Goal: Task Accomplishment & Management: Manage account settings

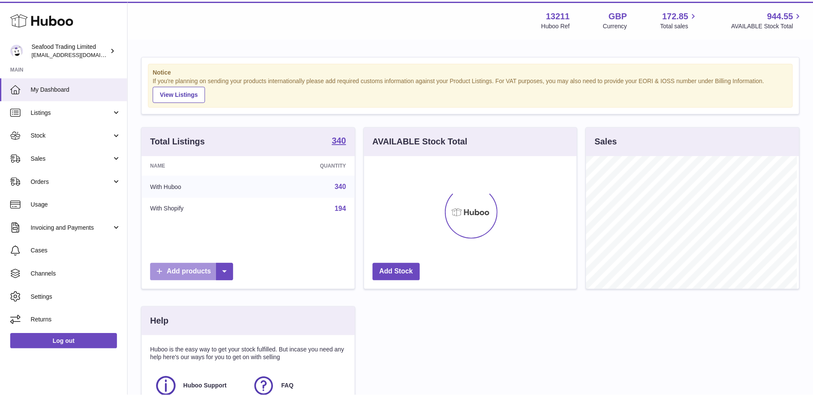
scroll to position [134, 214]
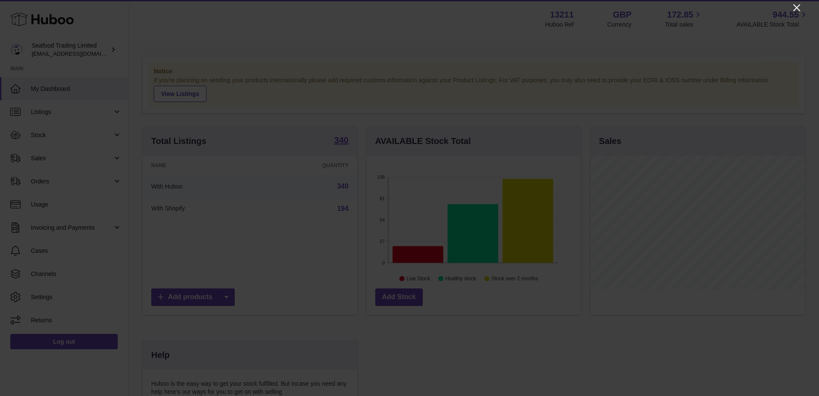
click at [799, 8] on icon "Close" at bounding box center [797, 8] width 10 height 10
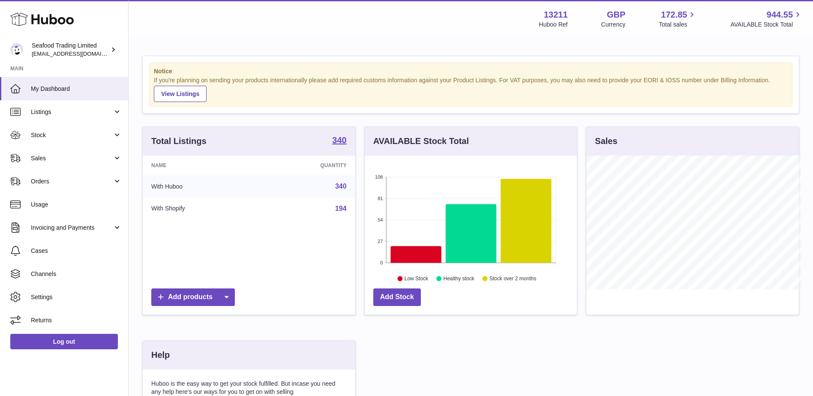
scroll to position [428286, 428207]
click at [50, 137] on span "Stock" at bounding box center [72, 135] width 82 height 8
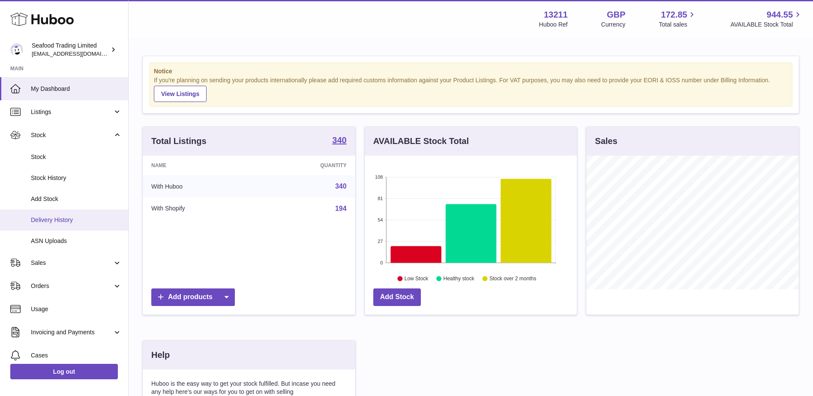
click at [52, 216] on span "Delivery History" at bounding box center [76, 220] width 91 height 8
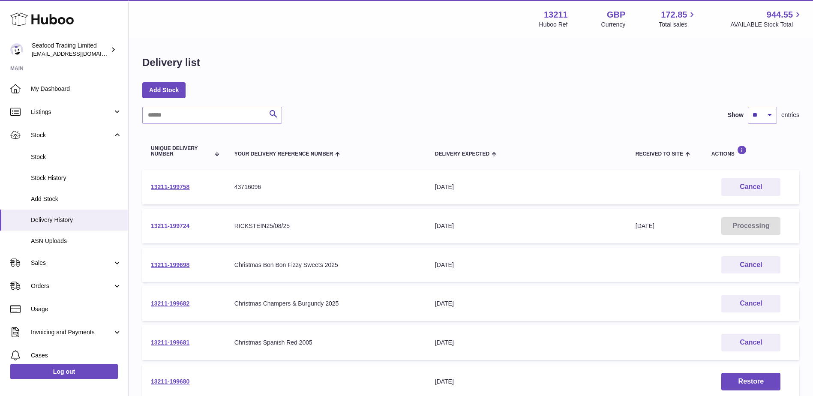
click at [175, 228] on link "13211-199724" at bounding box center [170, 225] width 39 height 7
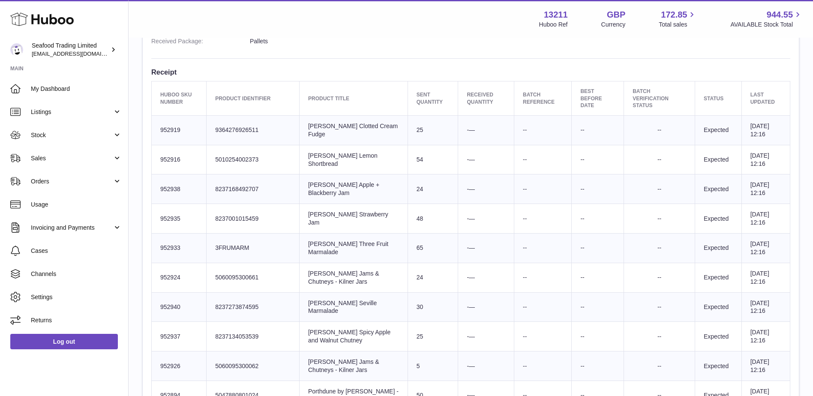
scroll to position [123, 0]
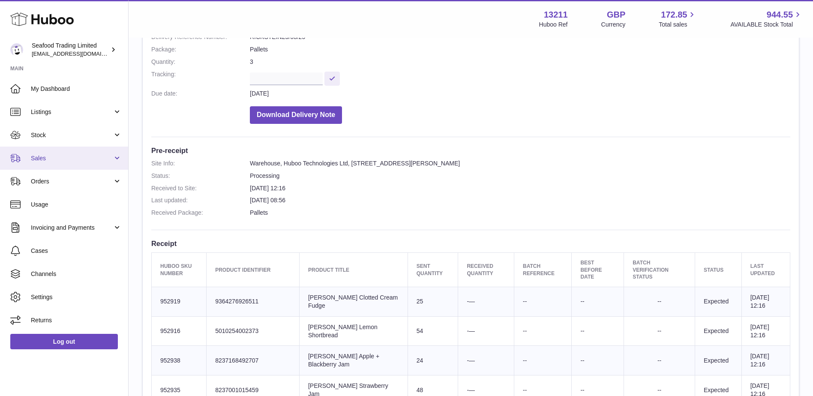
click at [44, 151] on link "Sales" at bounding box center [64, 158] width 128 height 23
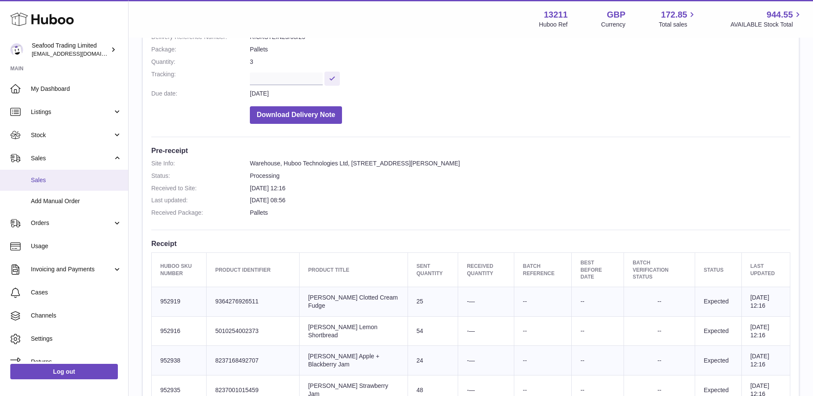
click at [44, 180] on span "Sales" at bounding box center [76, 180] width 91 height 8
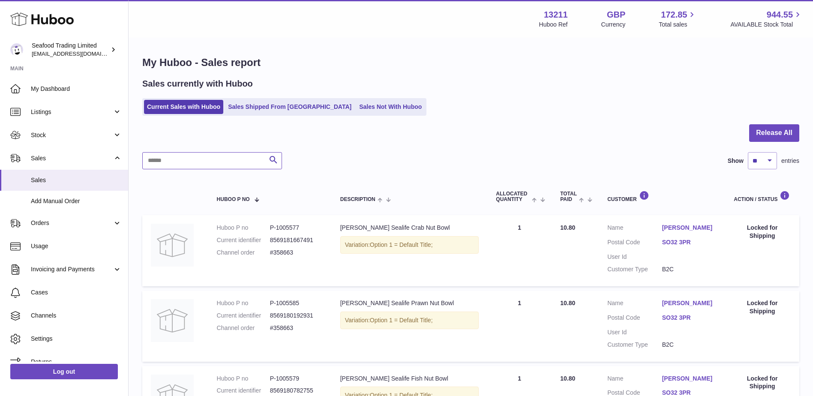
click at [182, 166] on input "text" at bounding box center [212, 160] width 140 height 17
paste input "******"
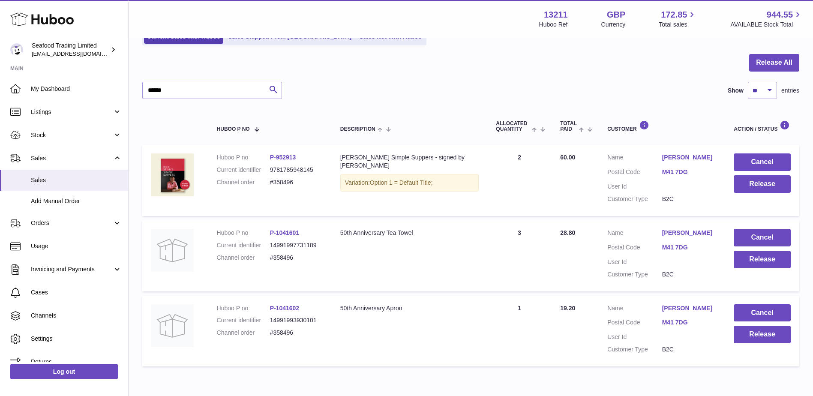
scroll to position [70, 0]
click at [738, 187] on button "Release" at bounding box center [761, 185] width 57 height 18
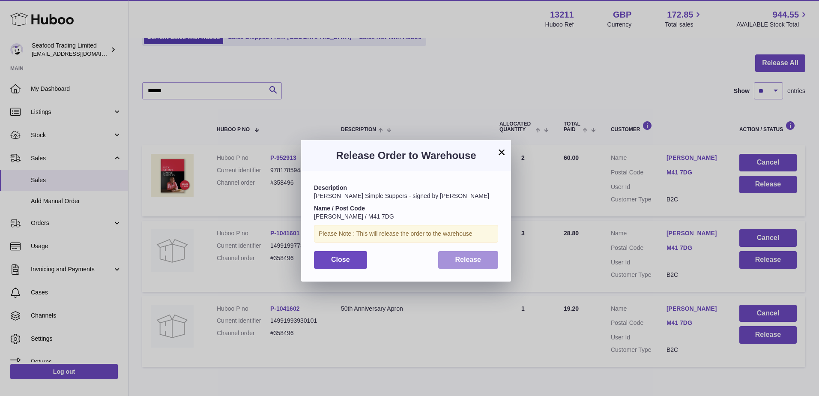
click at [475, 264] on button "Release" at bounding box center [468, 260] width 60 height 18
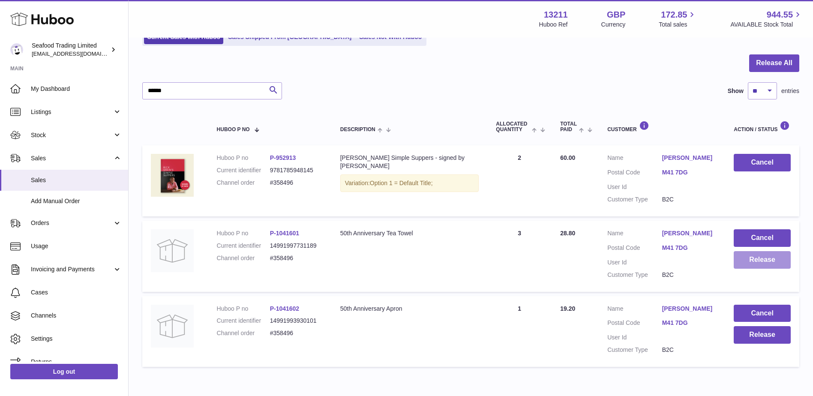
click at [748, 259] on button "Release" at bounding box center [761, 260] width 57 height 18
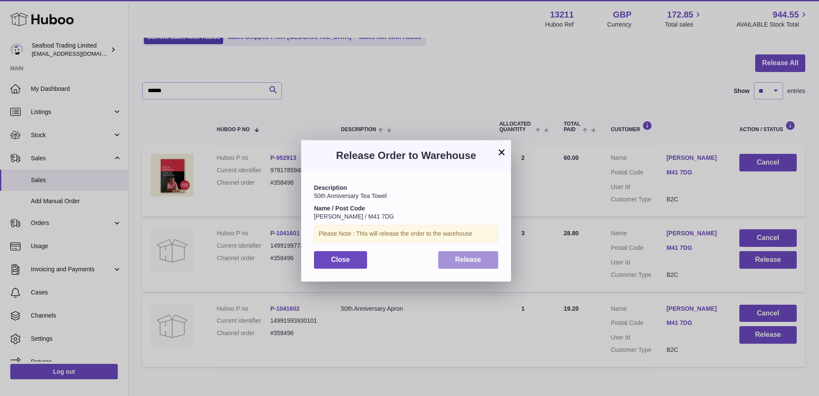
click at [464, 262] on span "Release" at bounding box center [468, 259] width 26 height 7
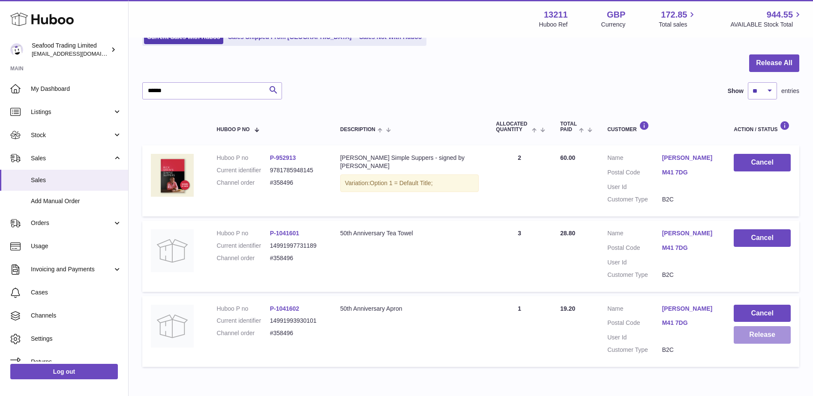
click at [760, 337] on button "Release" at bounding box center [761, 335] width 57 height 18
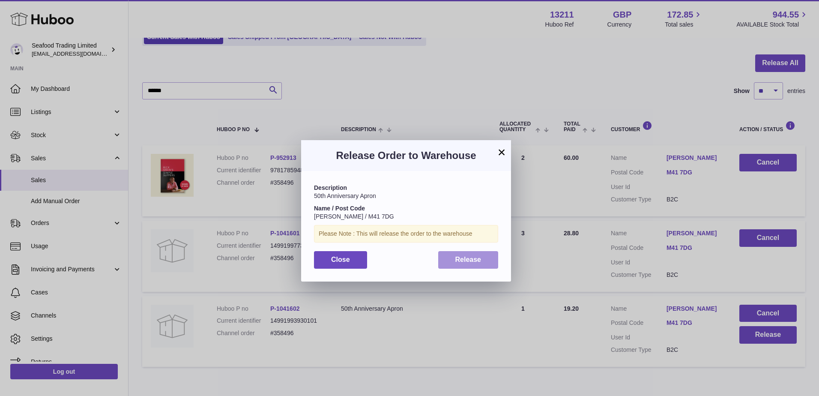
click at [472, 258] on span "Release" at bounding box center [468, 259] width 26 height 7
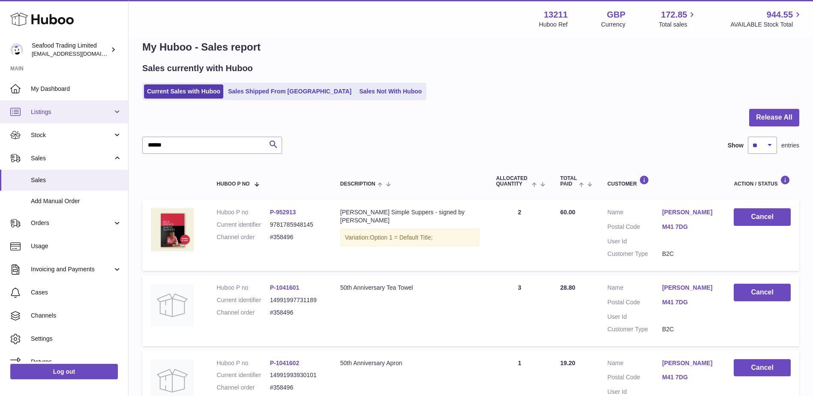
scroll to position [0, 0]
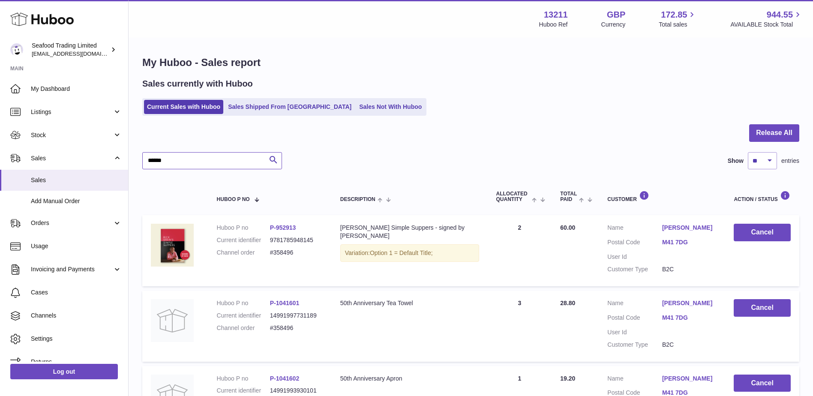
drag, startPoint x: 178, startPoint y: 159, endPoint x: 137, endPoint y: 156, distance: 41.3
click at [137, 156] on div "My Huboo - Sales report Sales currently with Huboo Current Sales with Huboo Sal…" at bounding box center [471, 248] width 684 height 419
click at [170, 157] on input "******" at bounding box center [212, 160] width 140 height 17
drag, startPoint x: 170, startPoint y: 157, endPoint x: 141, endPoint y: 156, distance: 28.7
click at [141, 156] on div "My Huboo - Sales report Sales currently with Huboo Current Sales with Huboo Sal…" at bounding box center [471, 248] width 684 height 419
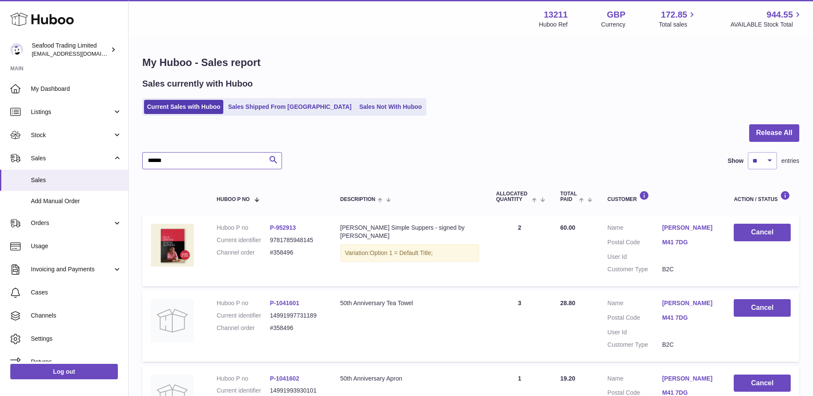
paste input "text"
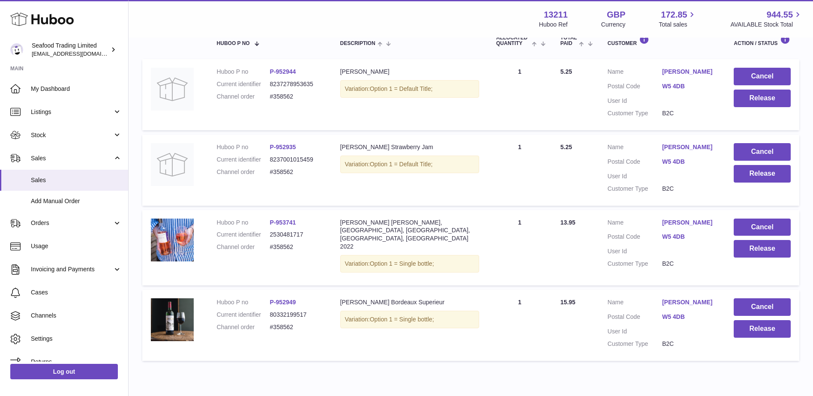
scroll to position [188, 0]
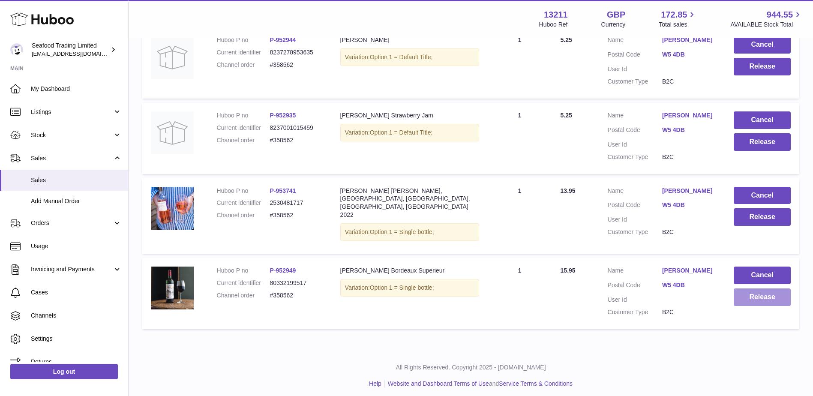
click at [751, 288] on button "Release" at bounding box center [761, 297] width 57 height 18
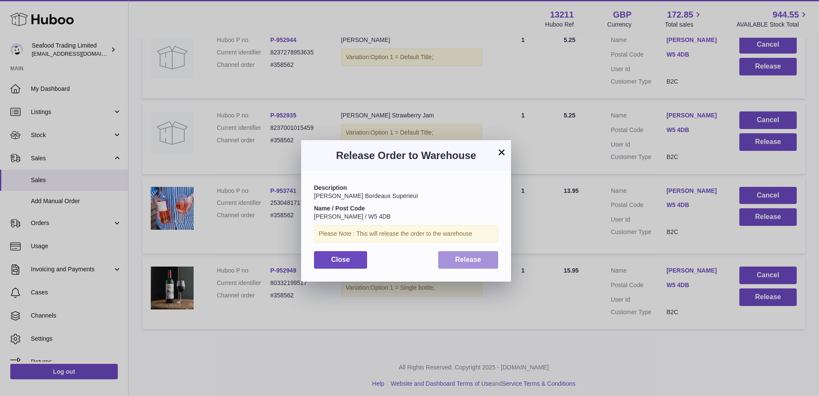
click at [482, 259] on button "Release" at bounding box center [468, 260] width 60 height 18
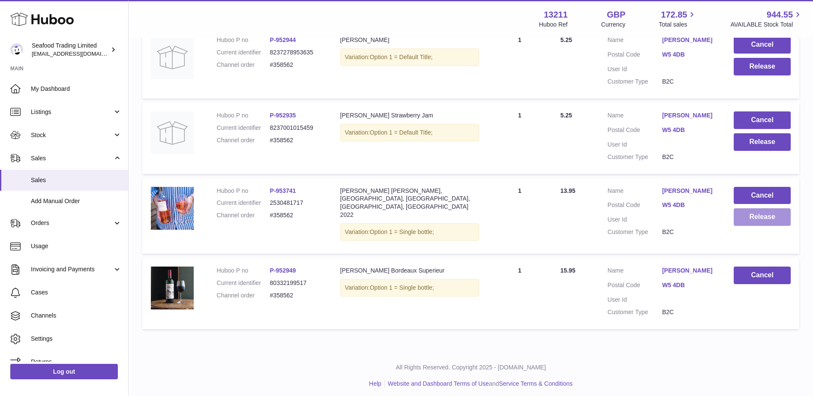
click at [740, 213] on button "Release" at bounding box center [761, 217] width 57 height 18
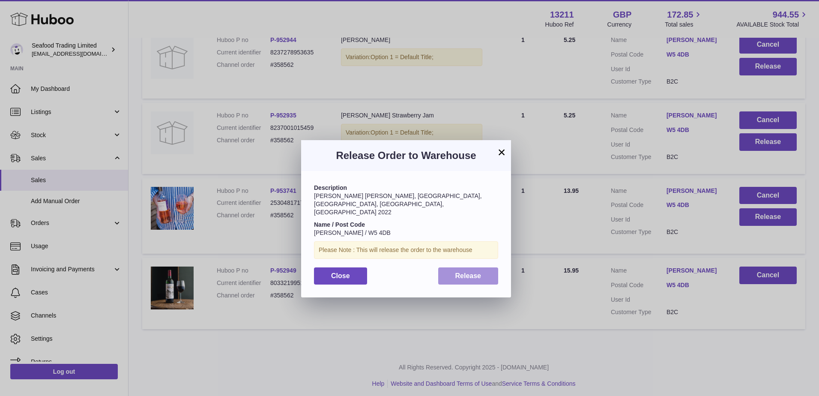
click at [460, 267] on button "Release" at bounding box center [468, 276] width 60 height 18
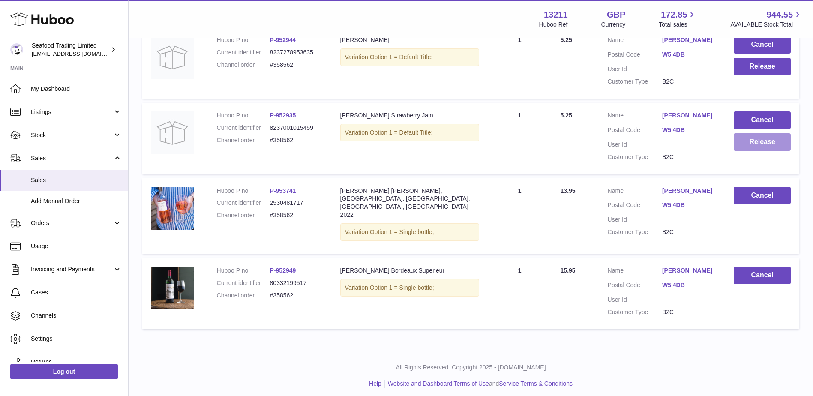
click at [745, 140] on button "Release" at bounding box center [761, 142] width 57 height 18
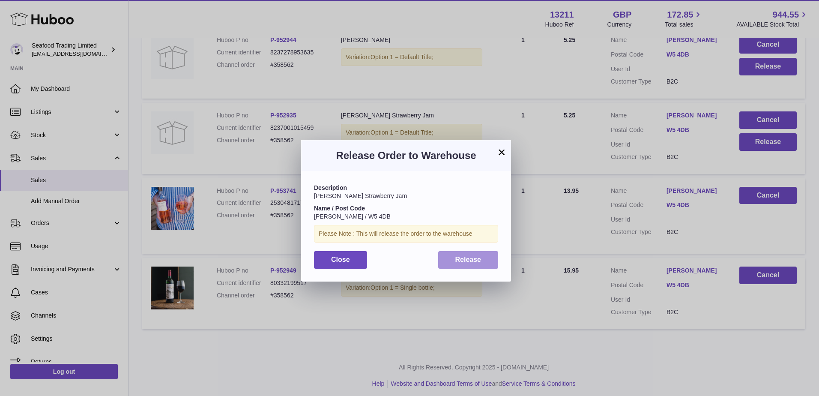
click at [468, 259] on span "Release" at bounding box center [468, 259] width 26 height 7
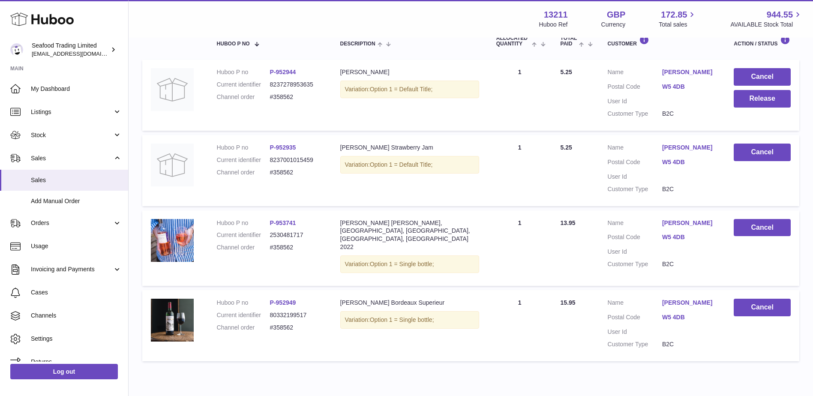
scroll to position [102, 0]
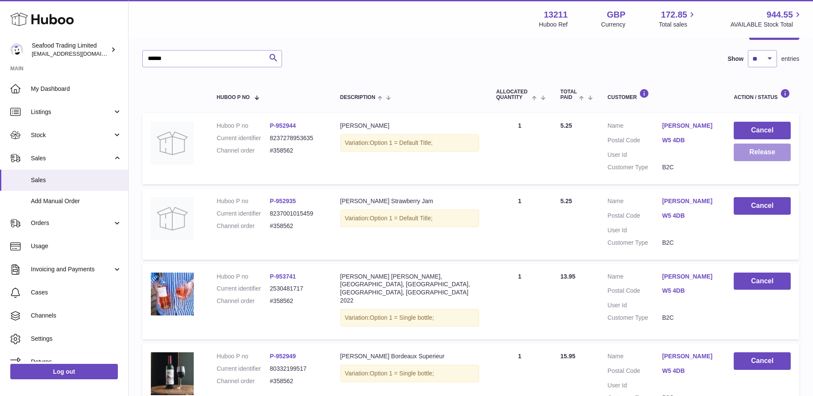
click at [758, 148] on button "Release" at bounding box center [761, 153] width 57 height 18
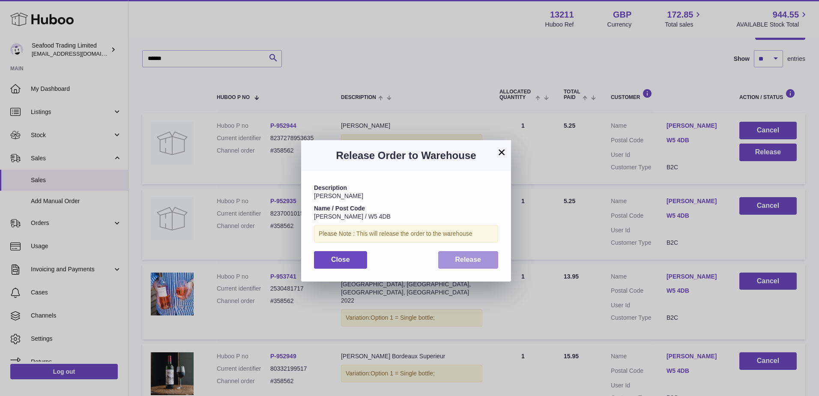
click at [460, 259] on span "Release" at bounding box center [468, 259] width 26 height 7
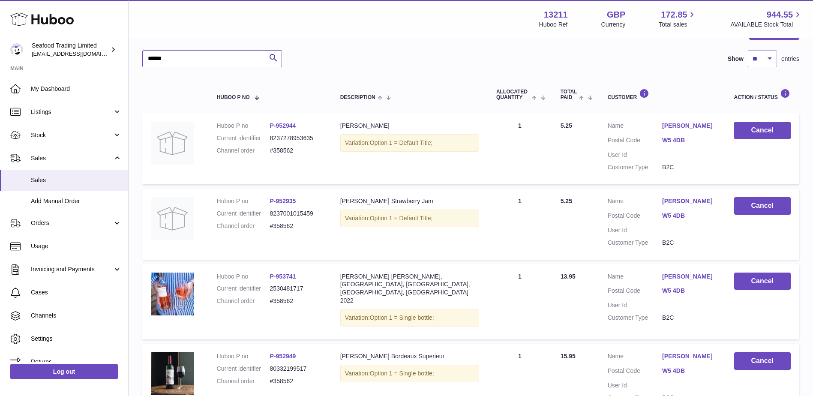
click at [196, 54] on input "******" at bounding box center [212, 58] width 140 height 17
drag, startPoint x: 195, startPoint y: 60, endPoint x: 139, endPoint y: 58, distance: 55.7
click at [139, 58] on div "My Huboo - Sales report Sales currently with Huboo Current Sales with Huboo Sal…" at bounding box center [471, 187] width 684 height 500
paste input "text"
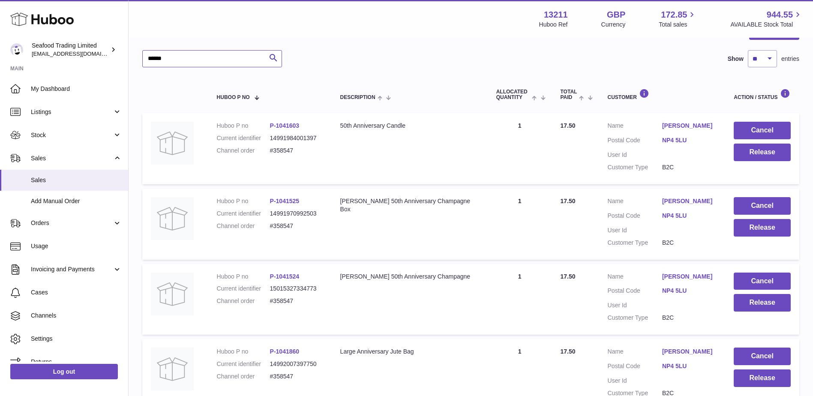
type input "******"
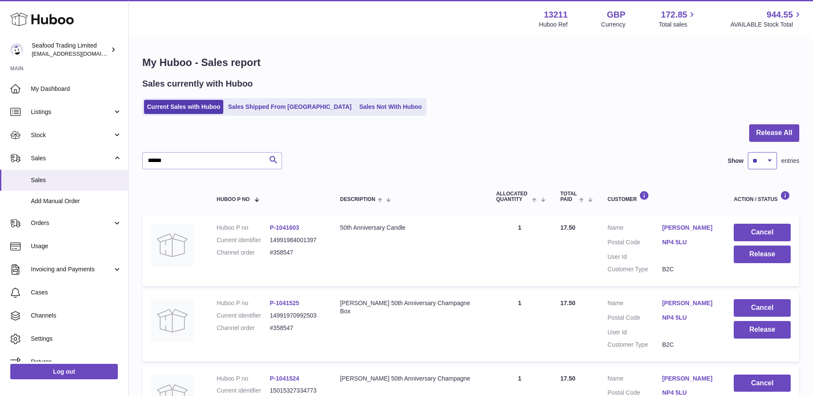
click at [758, 157] on select "** ** ** ***" at bounding box center [762, 160] width 29 height 17
select select "**"
click at [748, 152] on select "** ** ** ***" at bounding box center [762, 160] width 29 height 17
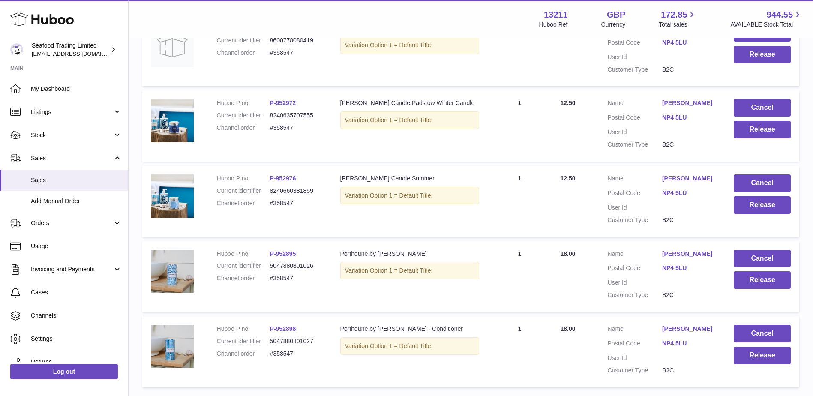
scroll to position [814, 0]
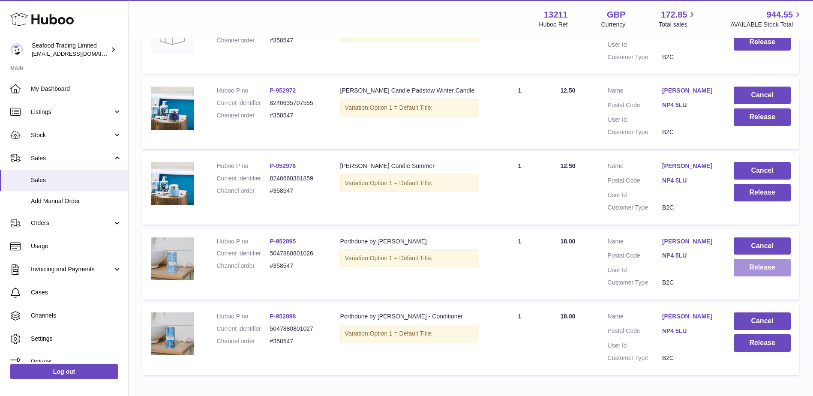
click at [739, 269] on button "Release" at bounding box center [761, 268] width 57 height 18
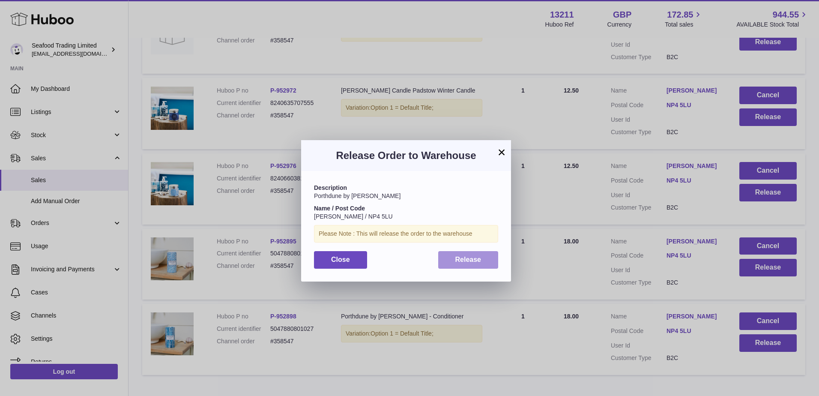
click at [473, 259] on span "Release" at bounding box center [468, 259] width 26 height 7
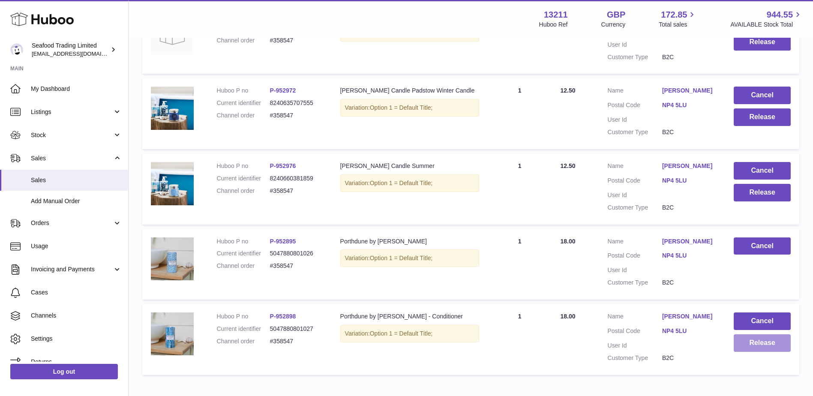
click at [758, 344] on button "Release" at bounding box center [761, 343] width 57 height 18
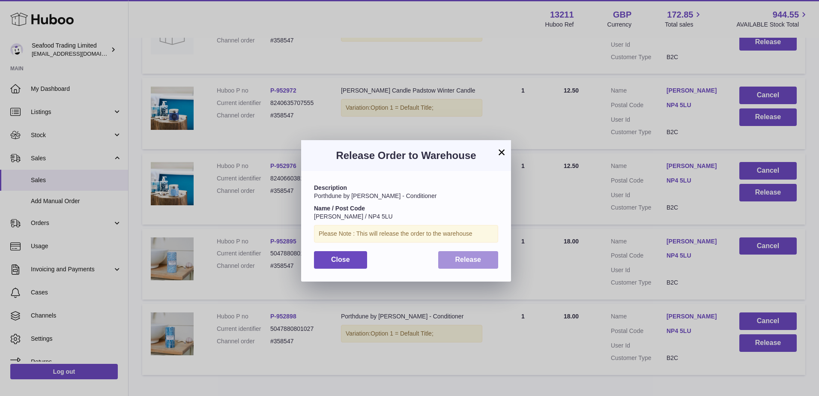
click at [475, 251] on button "Release" at bounding box center [468, 260] width 60 height 18
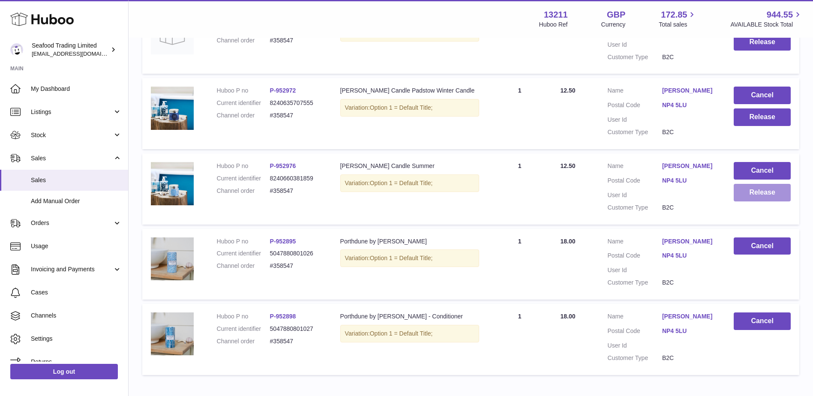
click at [782, 190] on button "Release" at bounding box center [761, 193] width 57 height 18
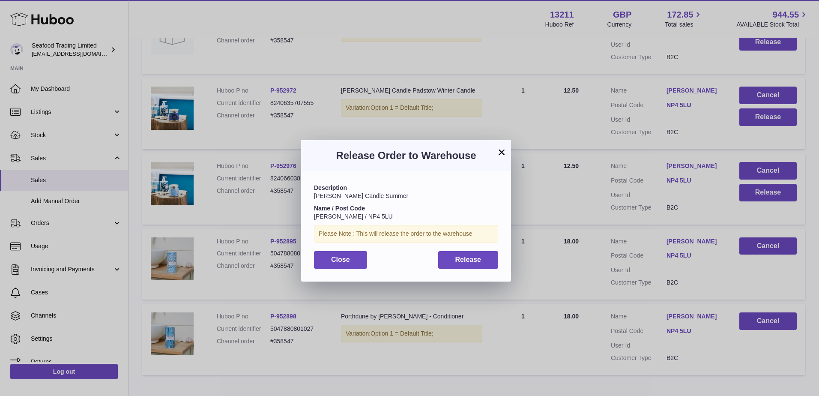
click at [452, 248] on div "Description Jill Stein Candle Summer Name / Post Code Elizabeth Calder / NP4 5L…" at bounding box center [406, 226] width 210 height 110
click at [455, 256] on span "Release" at bounding box center [468, 259] width 26 height 7
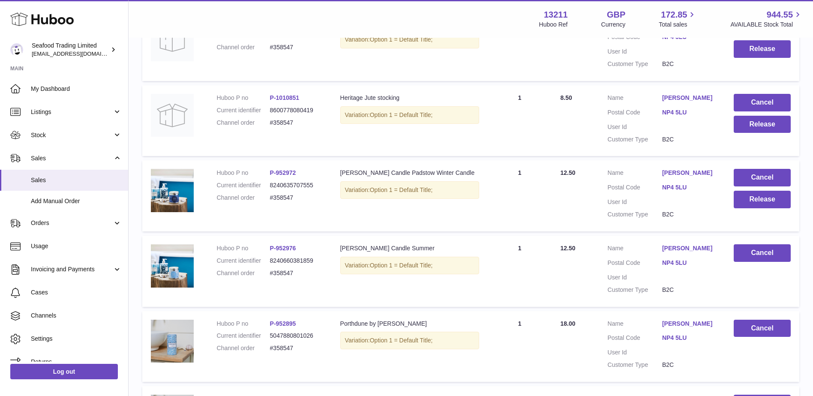
scroll to position [728, 0]
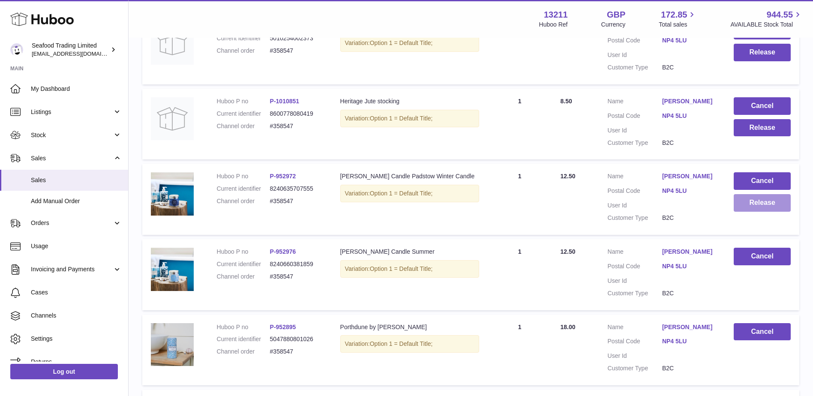
click at [768, 205] on button "Release" at bounding box center [761, 203] width 57 height 18
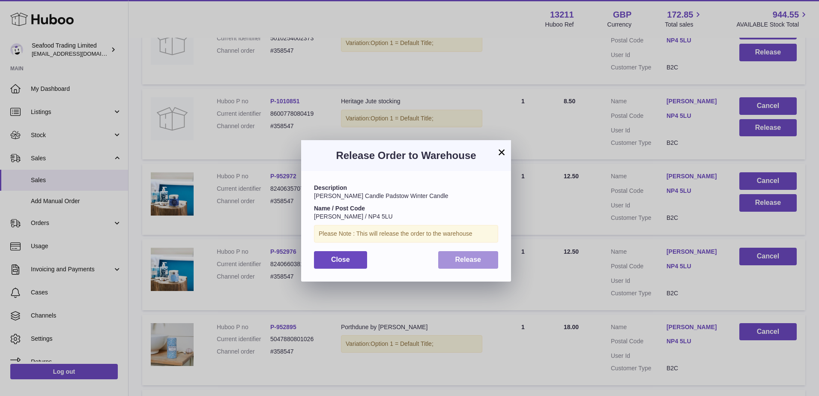
click at [467, 254] on button "Release" at bounding box center [468, 260] width 60 height 18
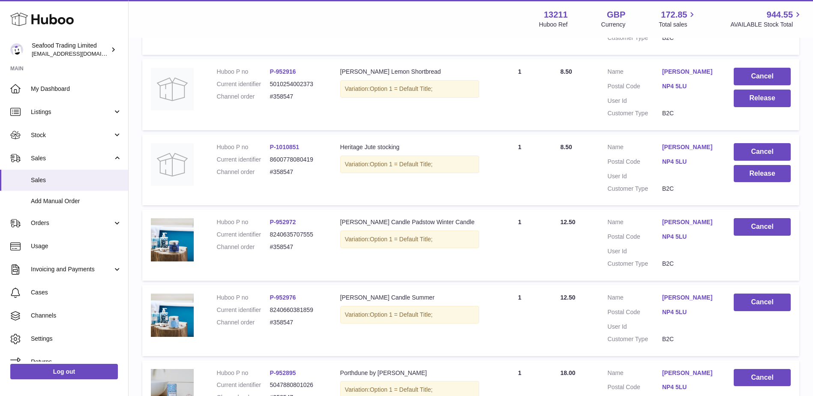
scroll to position [643, 0]
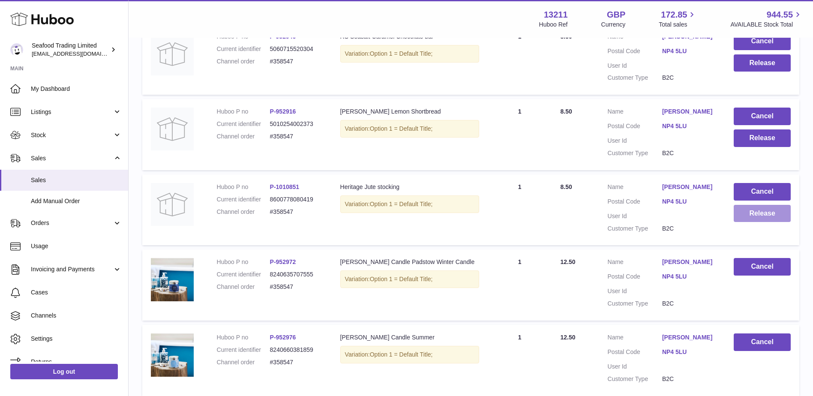
click at [755, 215] on button "Release" at bounding box center [761, 214] width 57 height 18
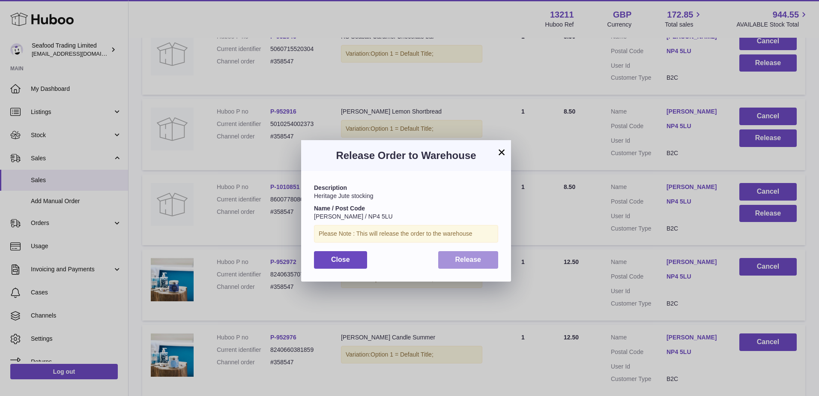
click at [480, 256] on span "Release" at bounding box center [468, 259] width 26 height 7
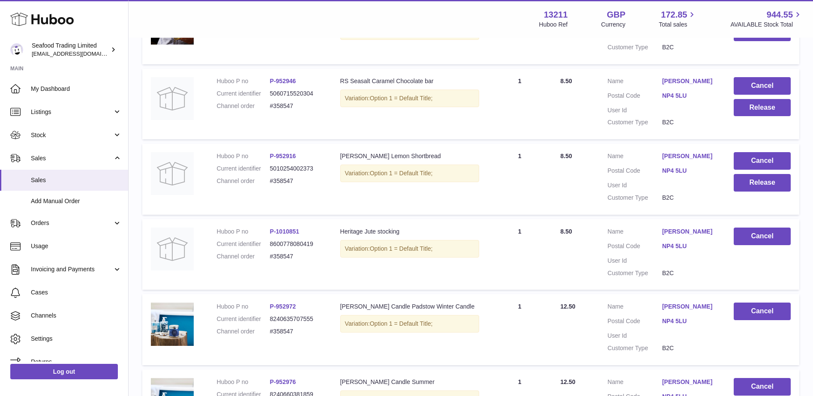
scroll to position [557, 0]
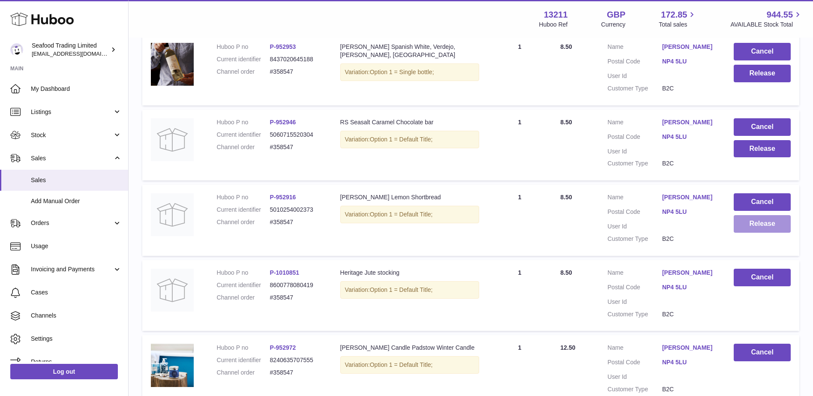
click at [757, 228] on button "Release" at bounding box center [761, 224] width 57 height 18
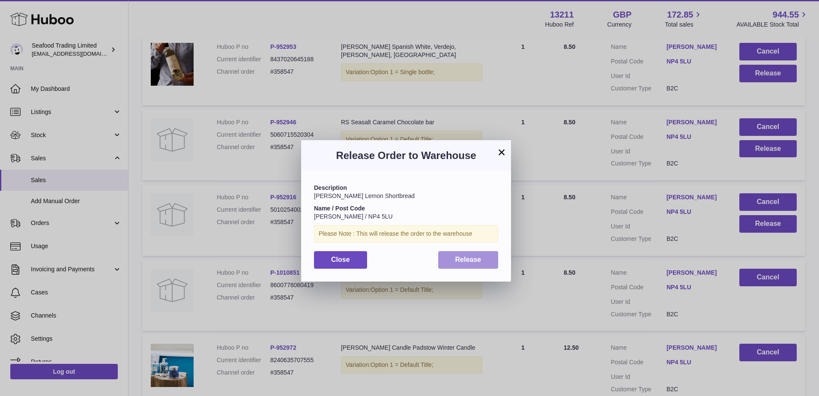
click at [471, 266] on button "Release" at bounding box center [468, 260] width 60 height 18
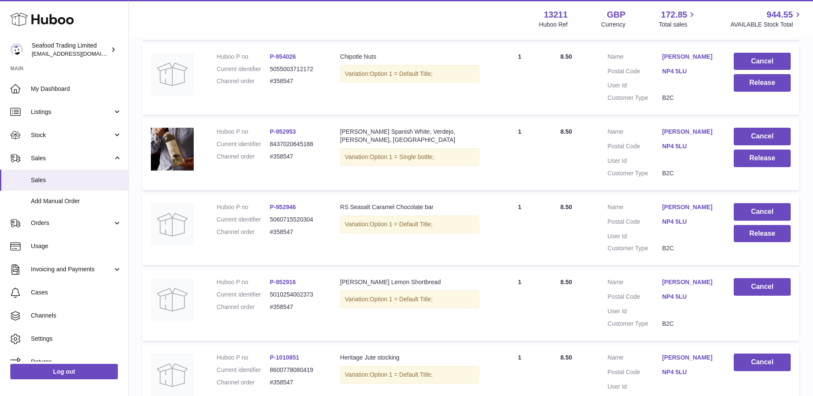
scroll to position [471, 0]
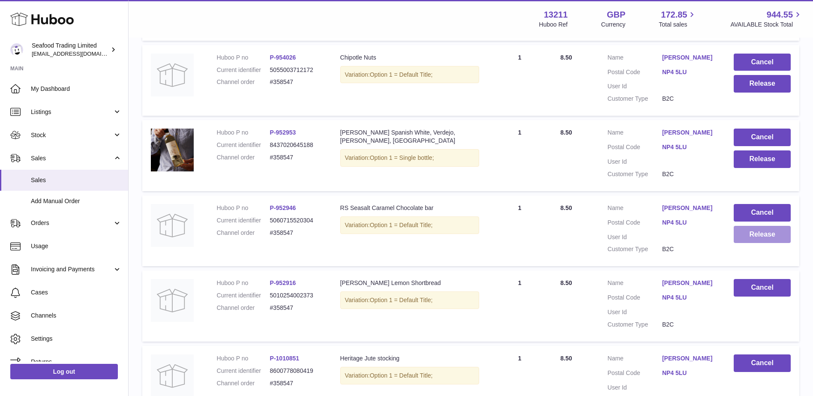
click at [759, 241] on button "Release" at bounding box center [761, 235] width 57 height 18
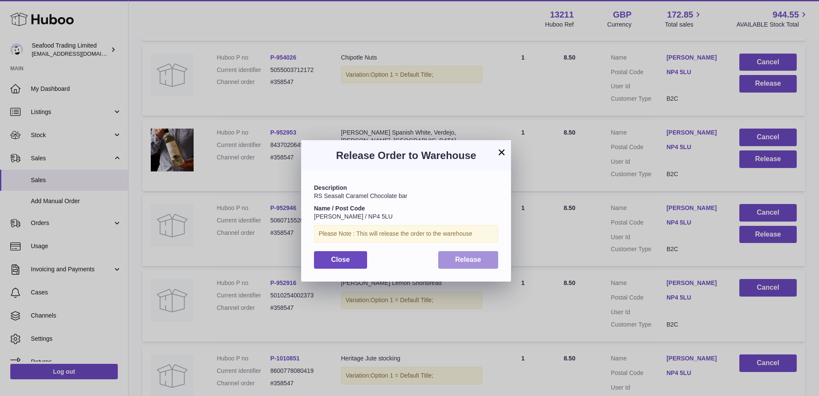
click at [455, 264] on button "Release" at bounding box center [468, 260] width 60 height 18
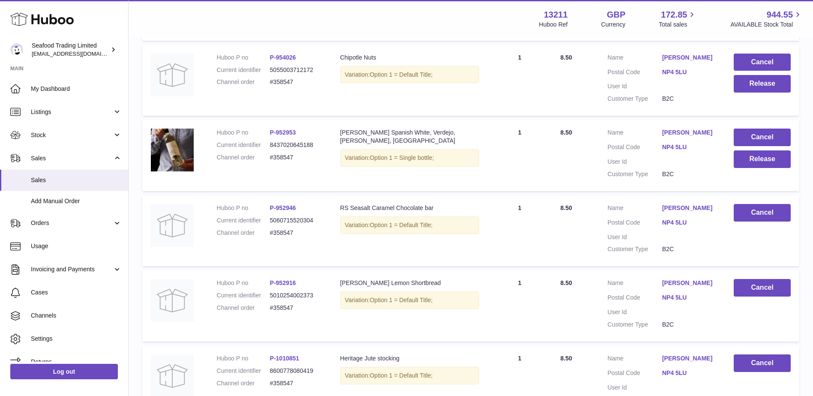
scroll to position [343, 0]
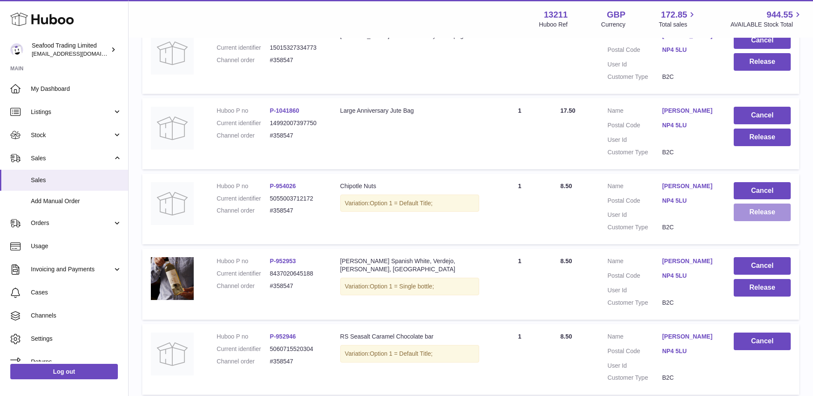
click at [762, 212] on button "Release" at bounding box center [761, 212] width 57 height 18
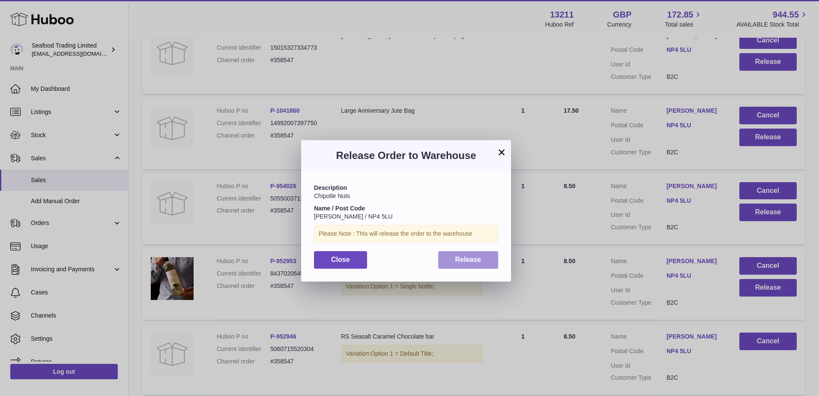
click at [477, 261] on span "Release" at bounding box center [468, 259] width 26 height 7
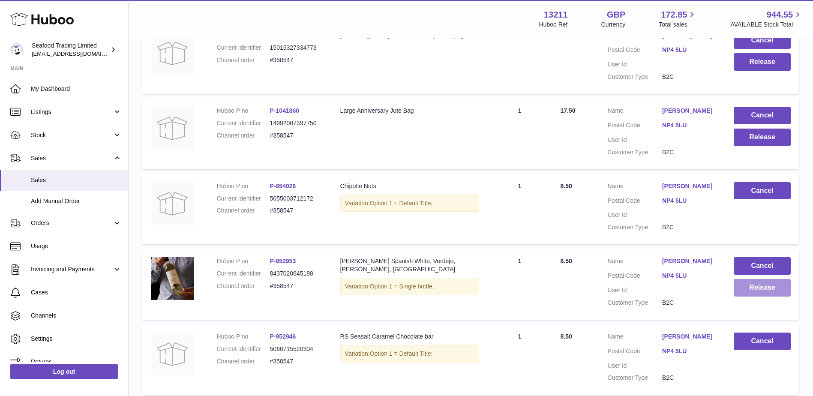
click at [748, 294] on button "Release" at bounding box center [761, 288] width 57 height 18
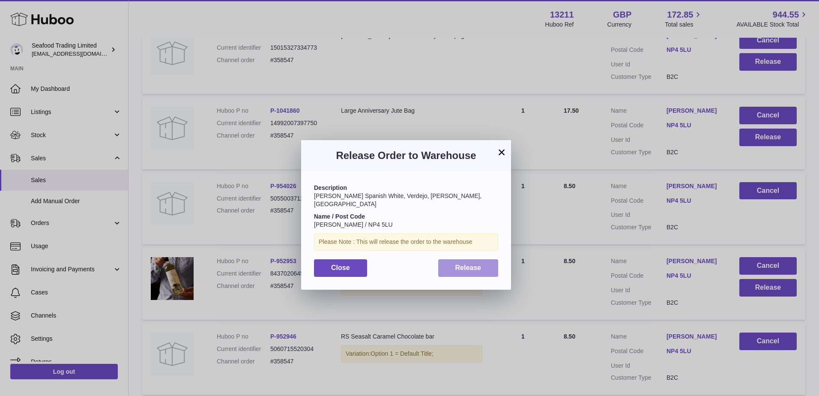
click at [481, 264] on span "Release" at bounding box center [468, 267] width 26 height 7
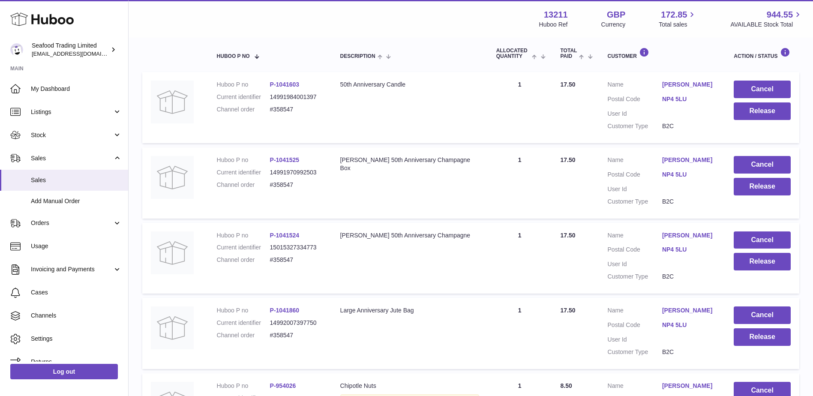
scroll to position [86, 0]
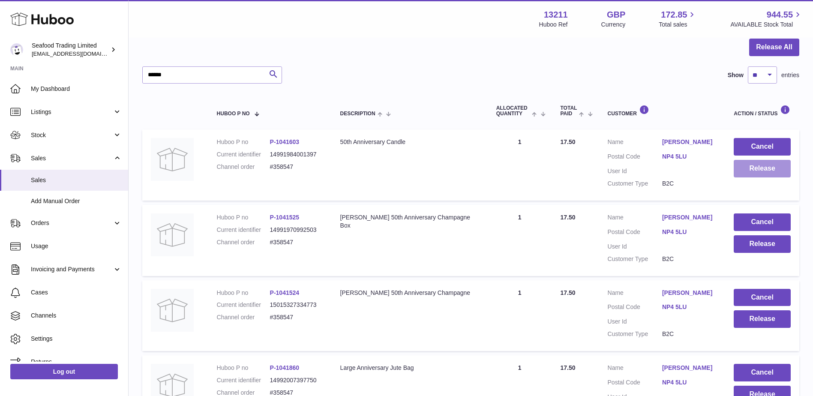
click at [768, 168] on button "Release" at bounding box center [761, 169] width 57 height 18
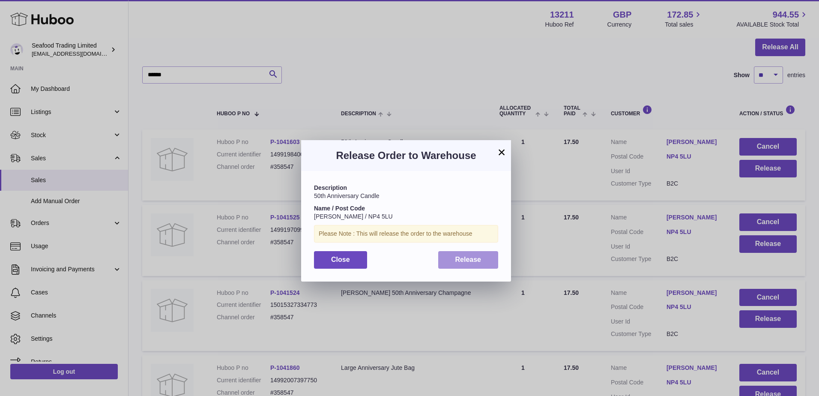
click at [456, 264] on button "Release" at bounding box center [468, 260] width 60 height 18
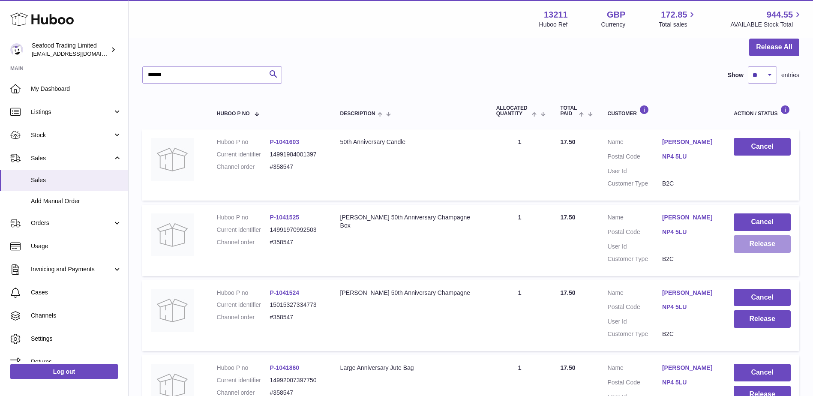
click at [748, 248] on button "Release" at bounding box center [761, 244] width 57 height 18
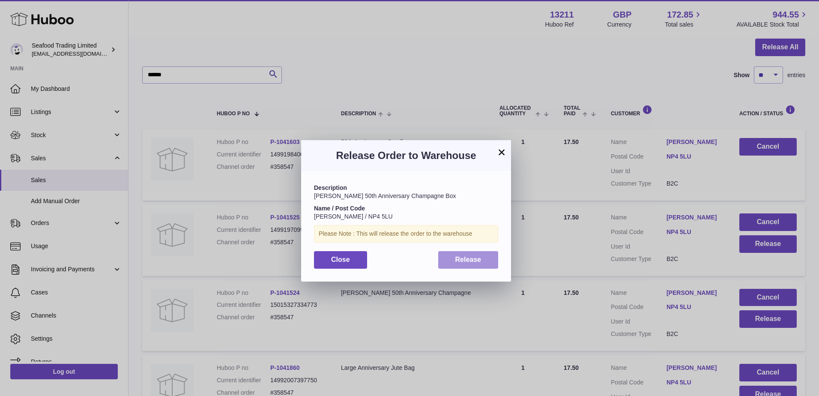
click at [491, 261] on button "Release" at bounding box center [468, 260] width 60 height 18
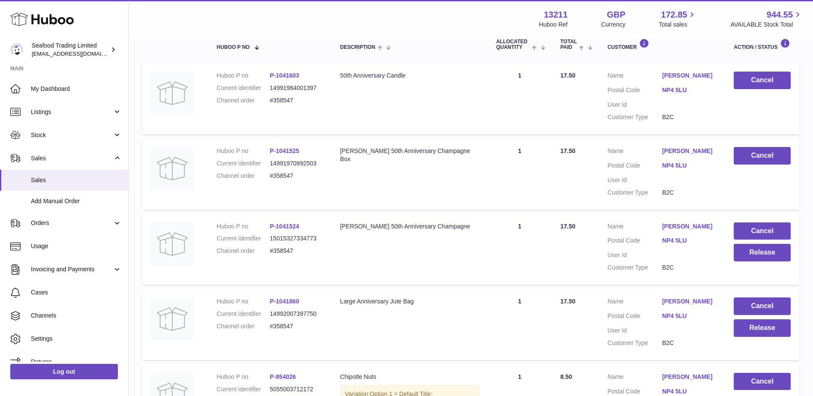
scroll to position [171, 0]
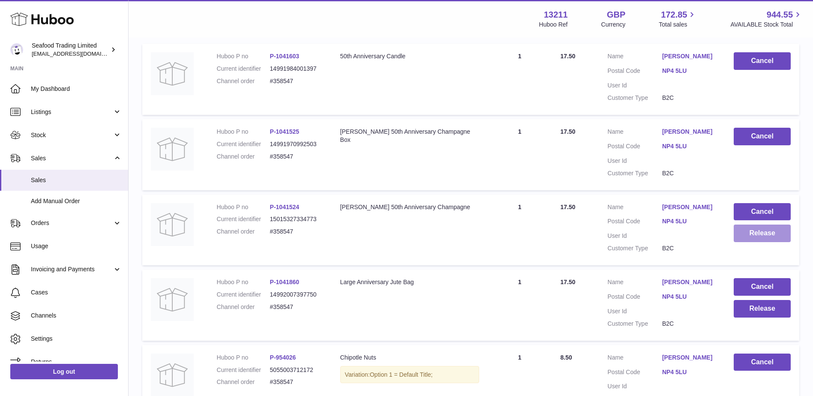
click at [746, 233] on button "Release" at bounding box center [761, 233] width 57 height 18
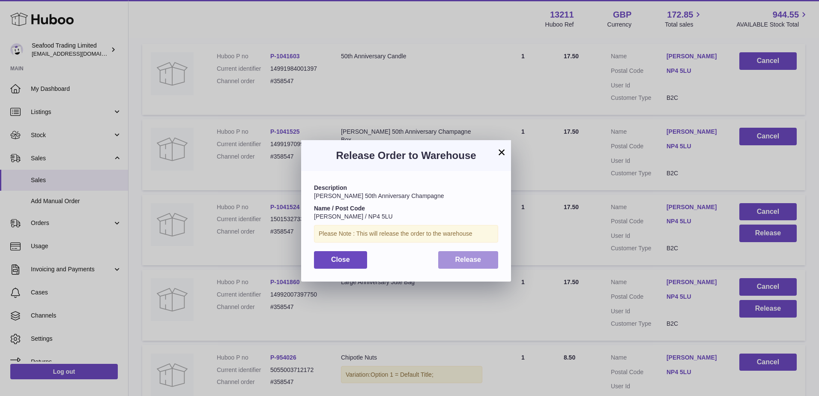
click at [458, 264] on button "Release" at bounding box center [468, 260] width 60 height 18
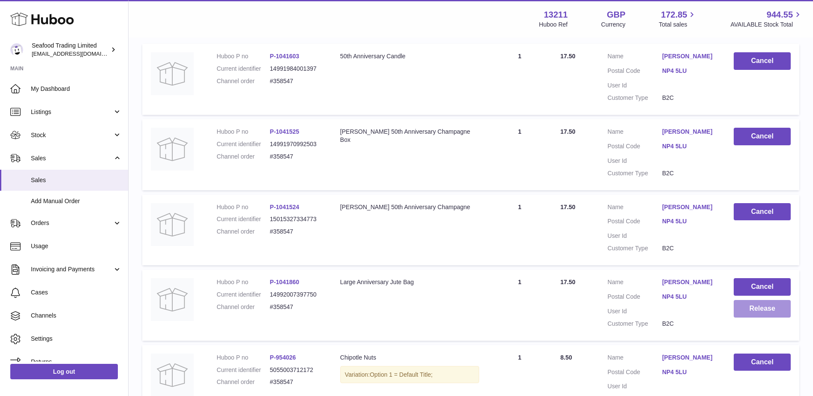
click at [735, 315] on button "Release" at bounding box center [761, 309] width 57 height 18
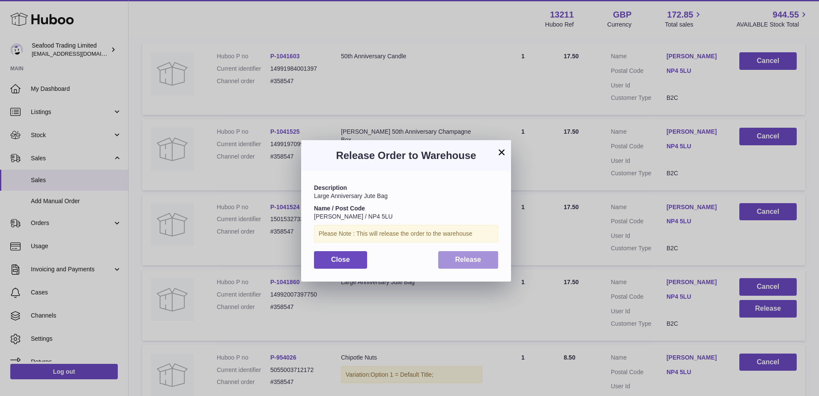
click at [470, 252] on button "Release" at bounding box center [468, 260] width 60 height 18
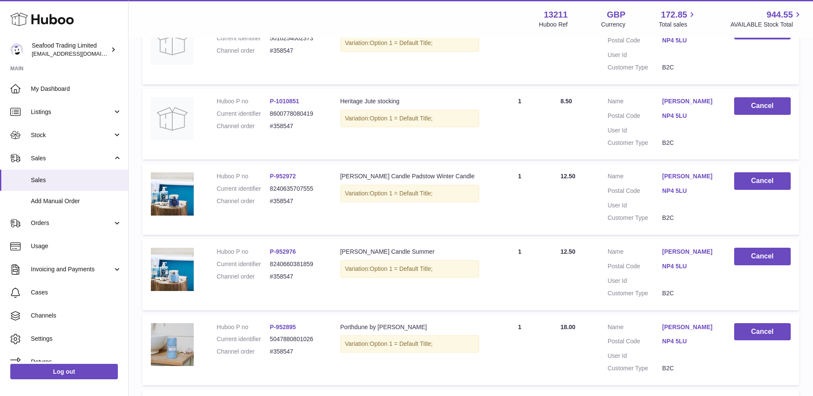
scroll to position [865, 0]
